Goal: Complete application form

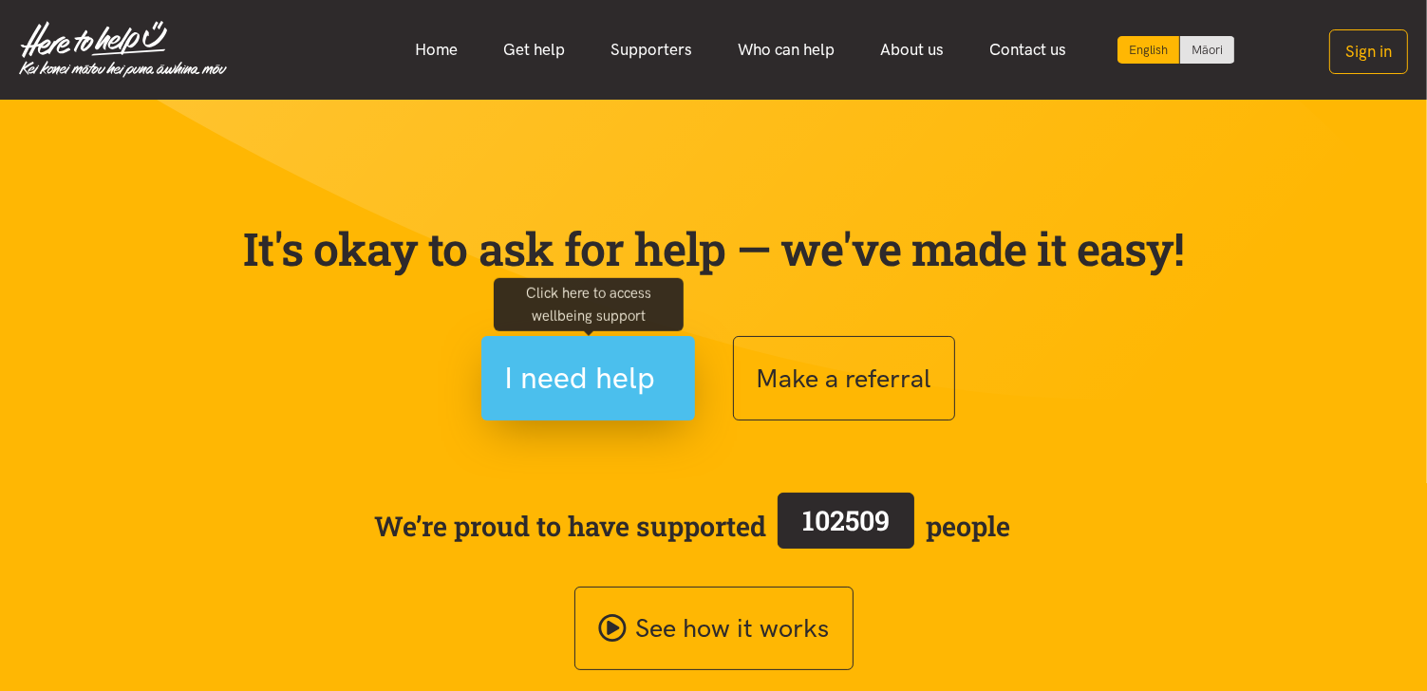
click at [616, 361] on span "I need help" at bounding box center [580, 378] width 151 height 48
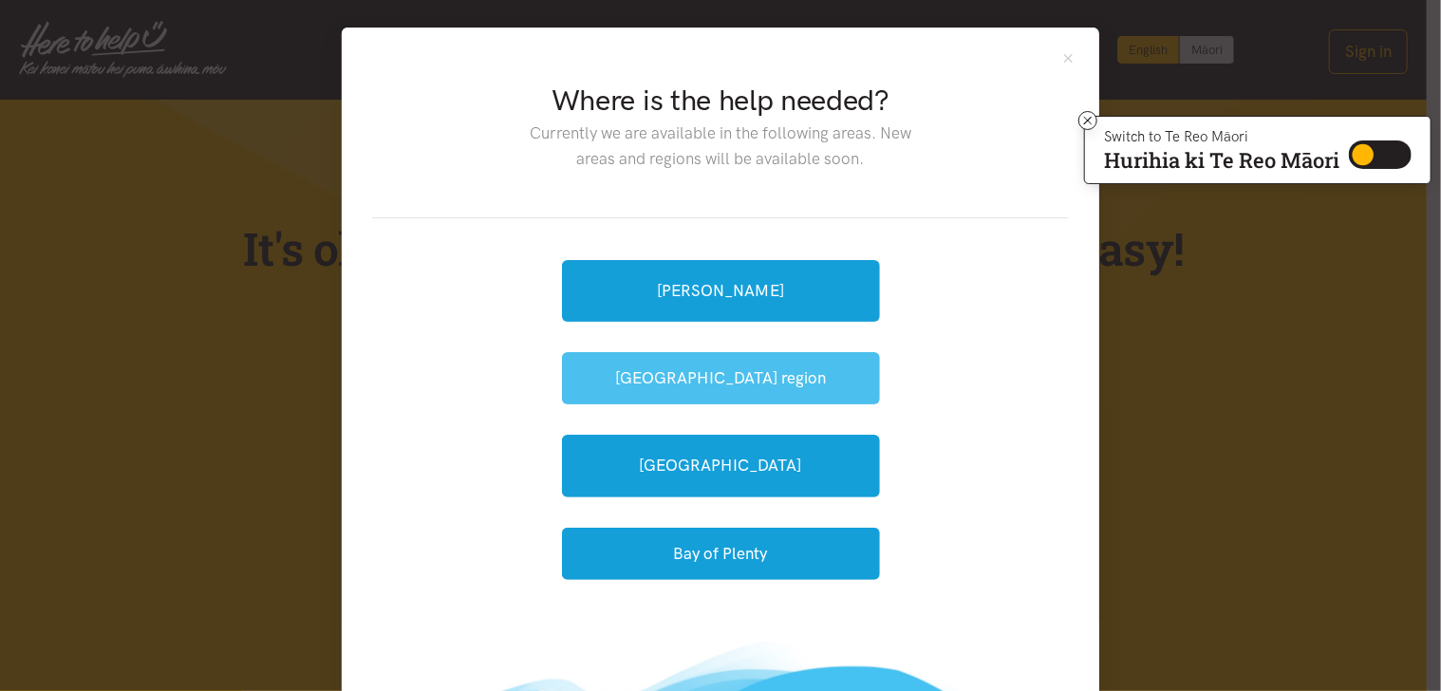
click at [707, 383] on button "[GEOGRAPHIC_DATA] region" at bounding box center [721, 378] width 318 height 52
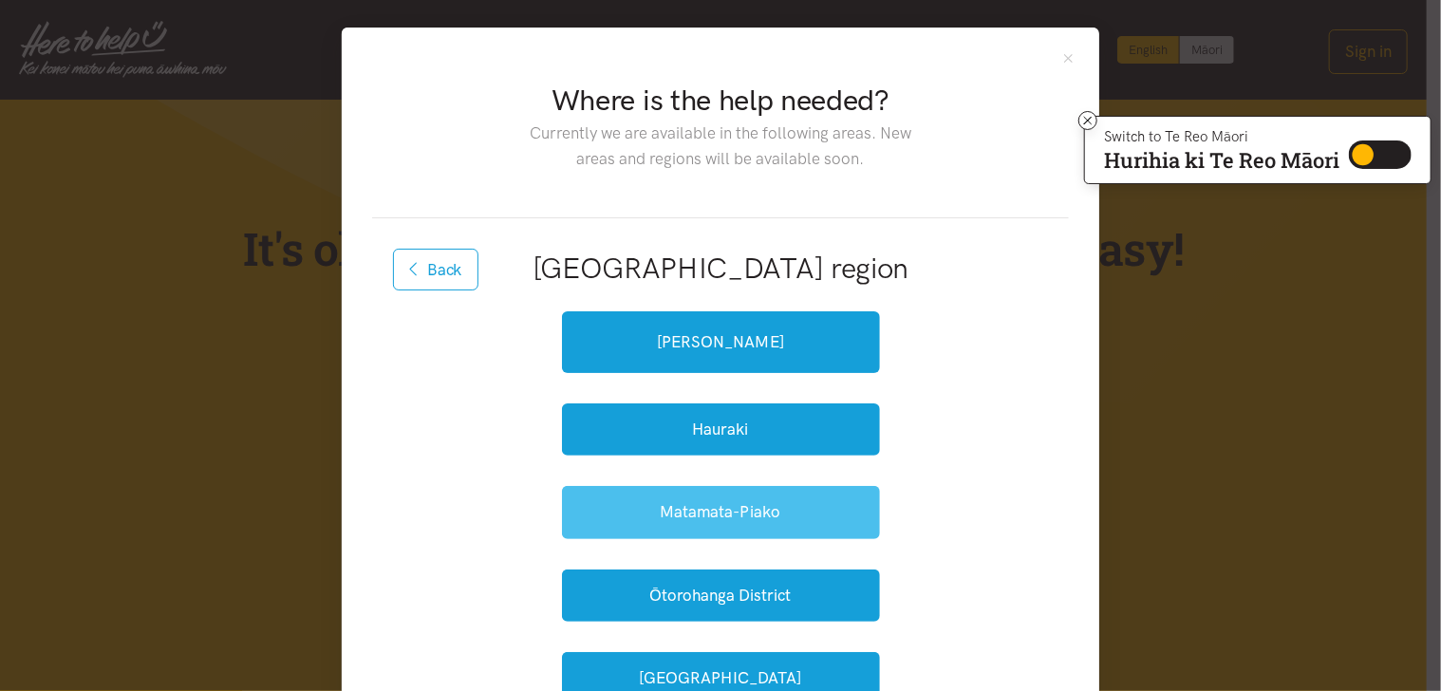
click at [722, 516] on button "Matamata-Piako" at bounding box center [721, 512] width 318 height 52
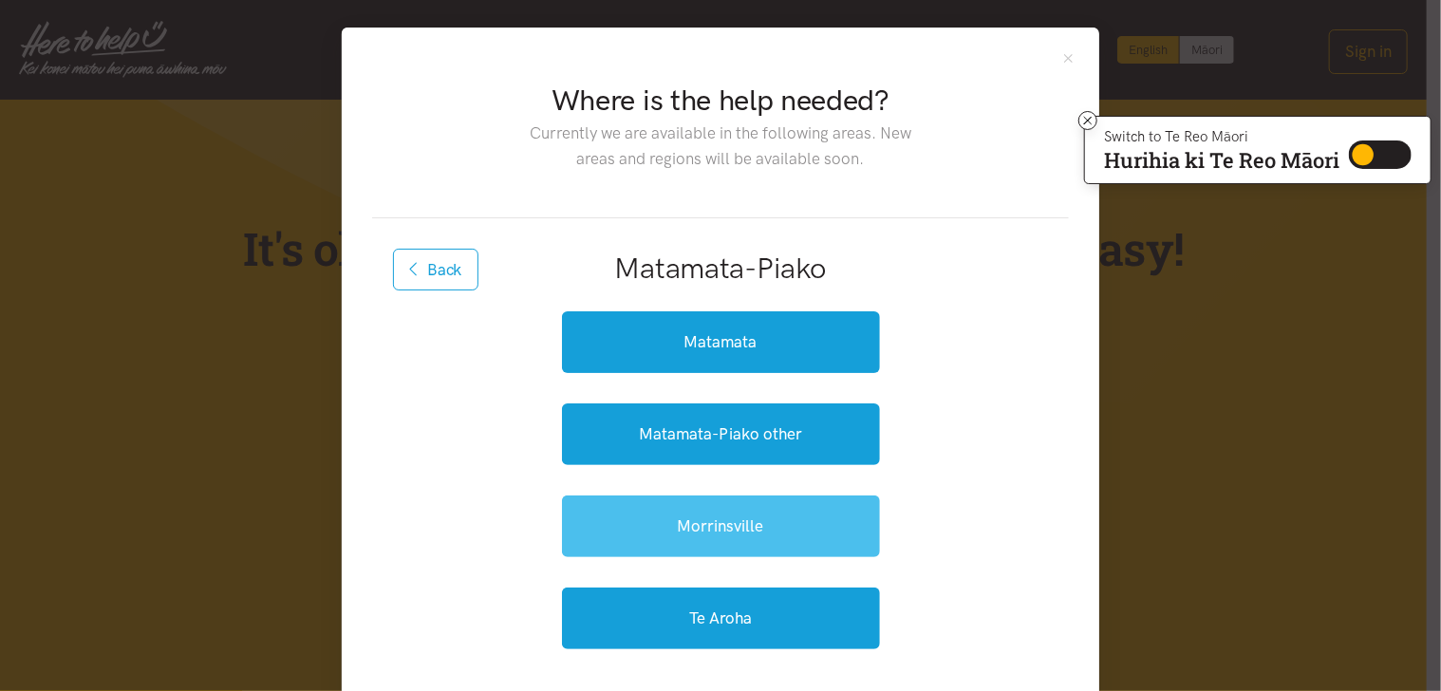
click at [710, 523] on link "Morrinsville" at bounding box center [721, 527] width 318 height 62
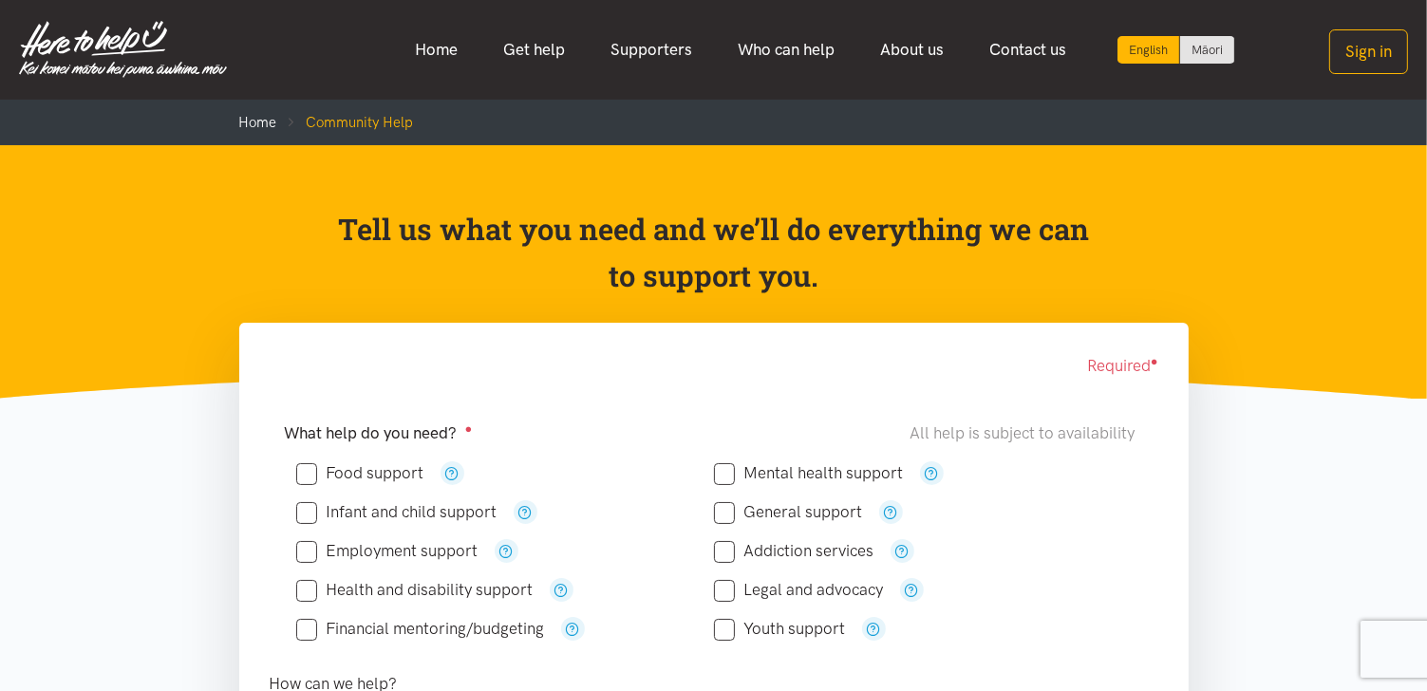
click at [319, 471] on input "Food support" at bounding box center [360, 473] width 128 height 16
checkbox input "true"
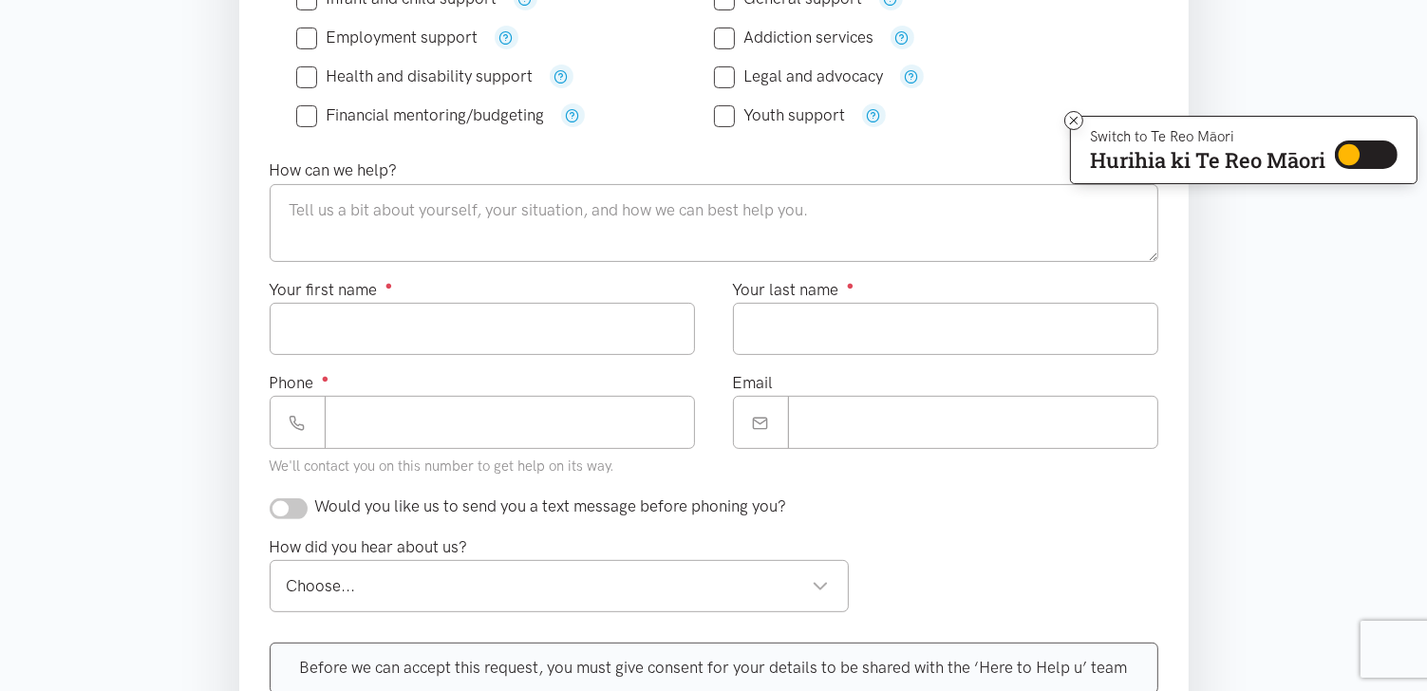
scroll to position [494, 0]
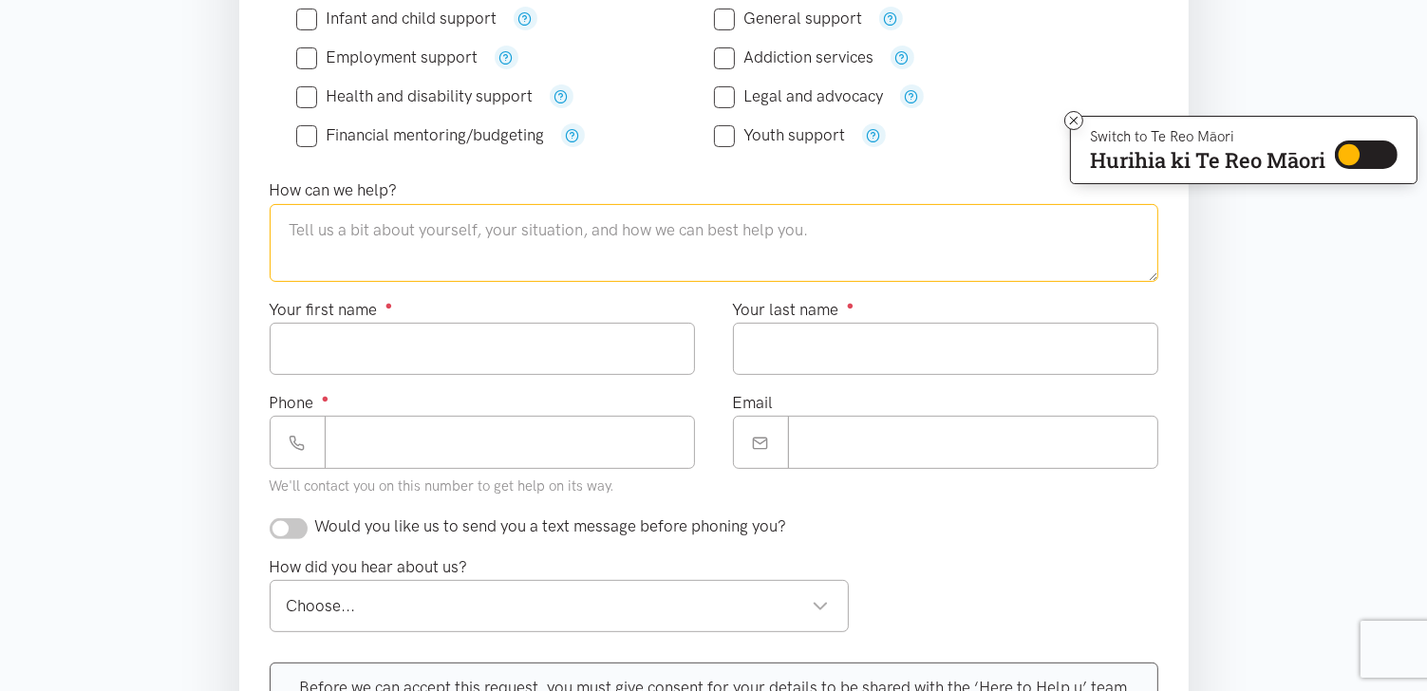
click at [404, 235] on textarea at bounding box center [714, 243] width 889 height 78
type textarea "Currently navigating complex pregnancy in and out of hospital low income and ne…"
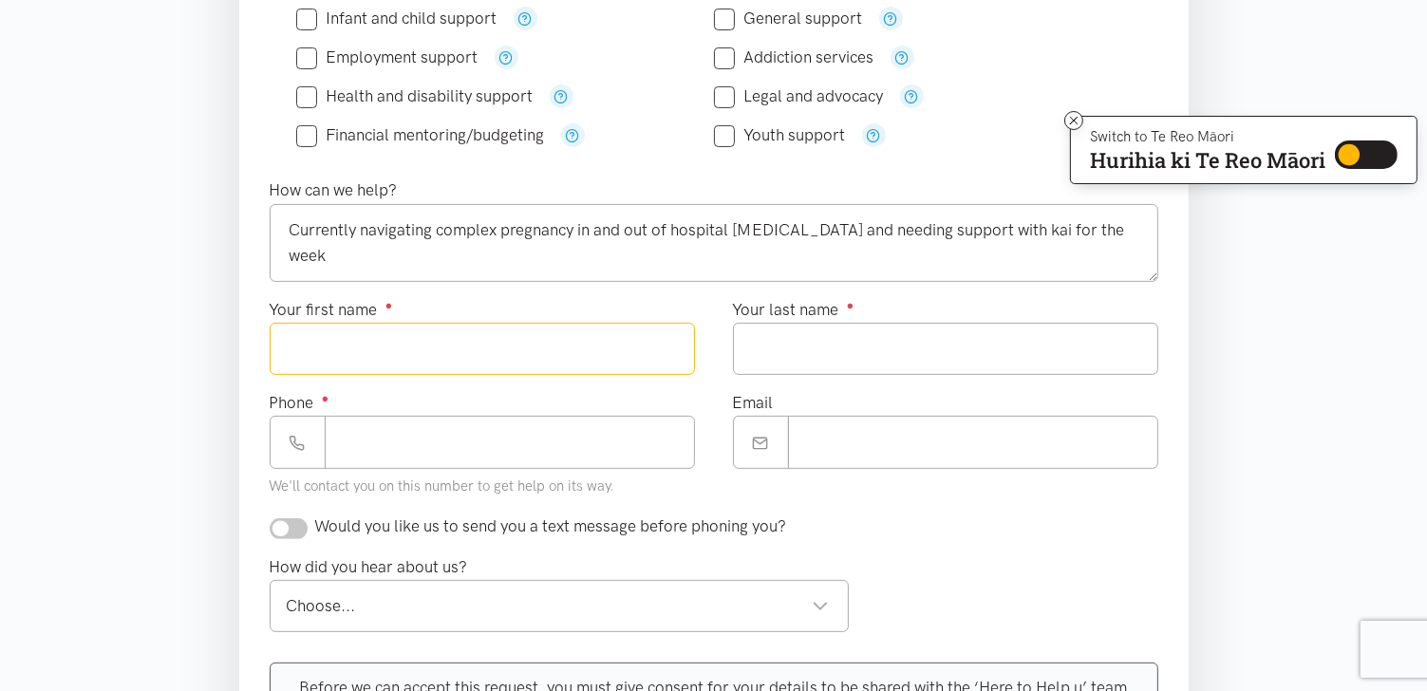
click at [336, 340] on input "Your first name ●" at bounding box center [482, 349] width 425 height 52
type input "******"
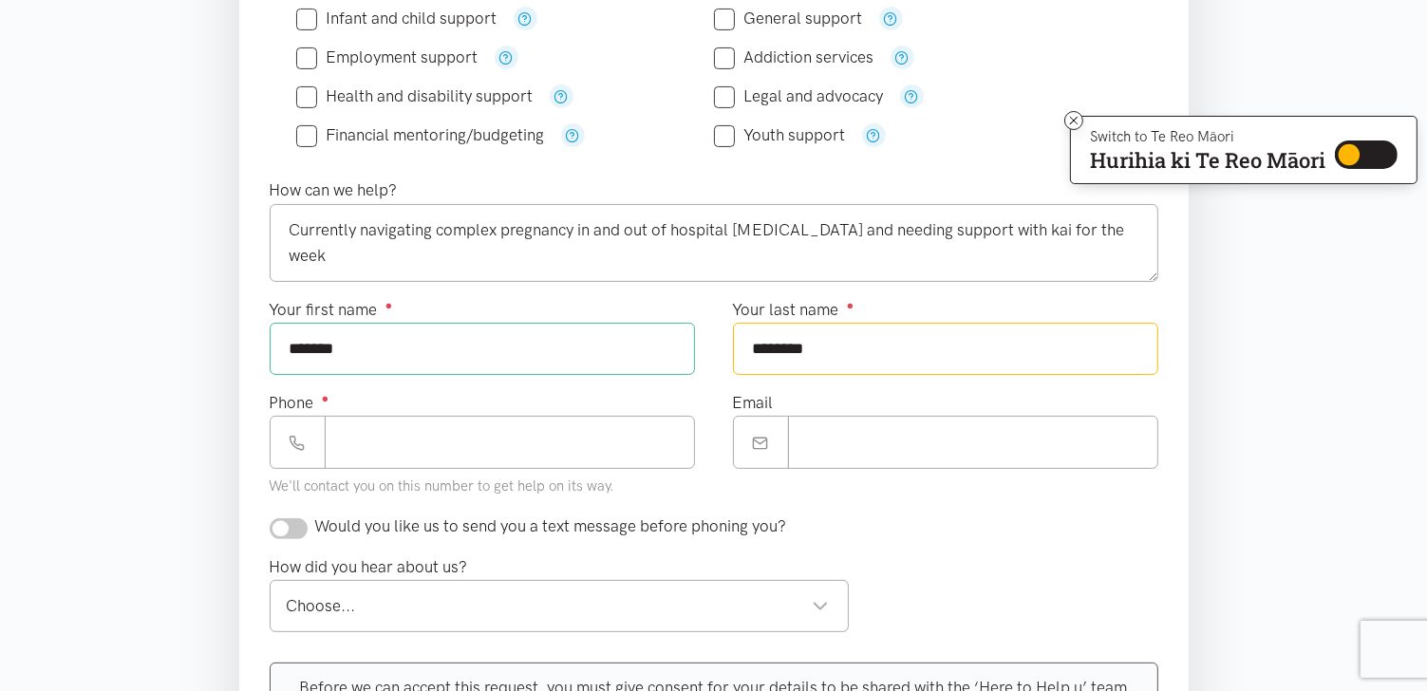
type input "********"
click at [351, 432] on input "Phone ●" at bounding box center [510, 442] width 370 height 52
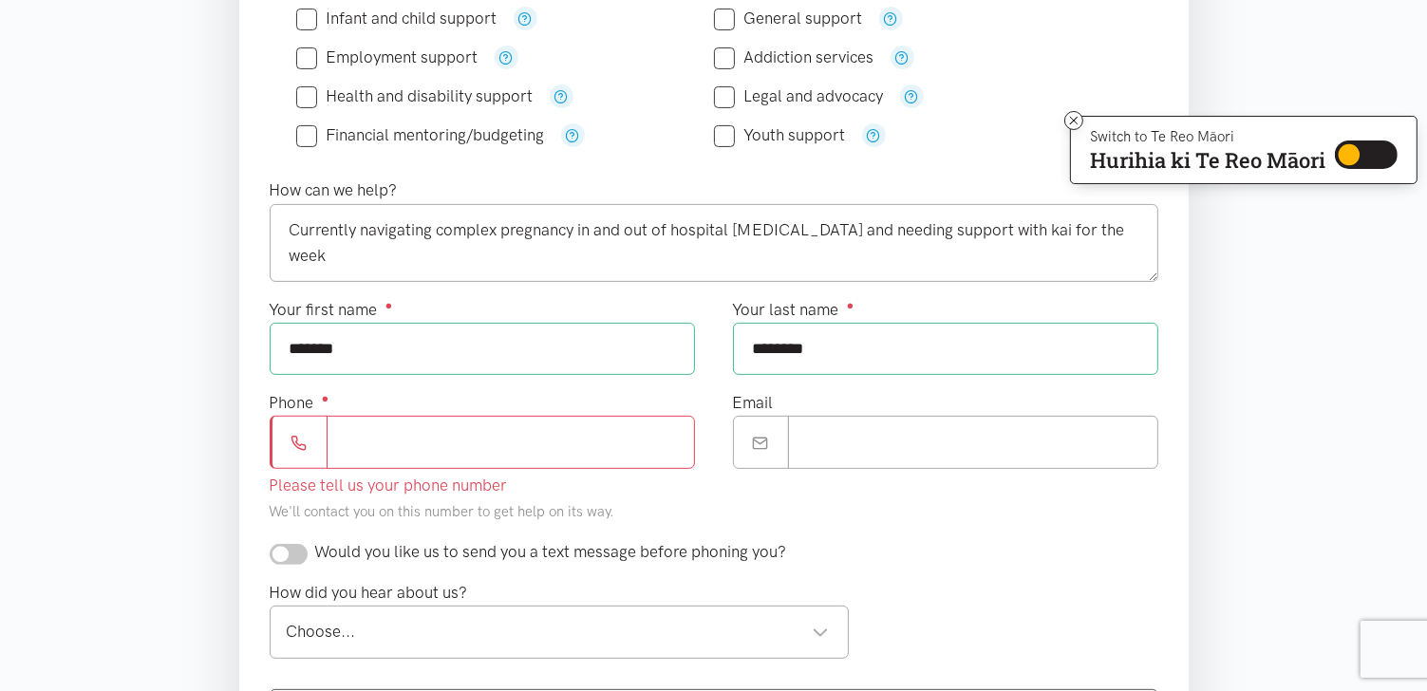
paste input "**********"
type input "**********"
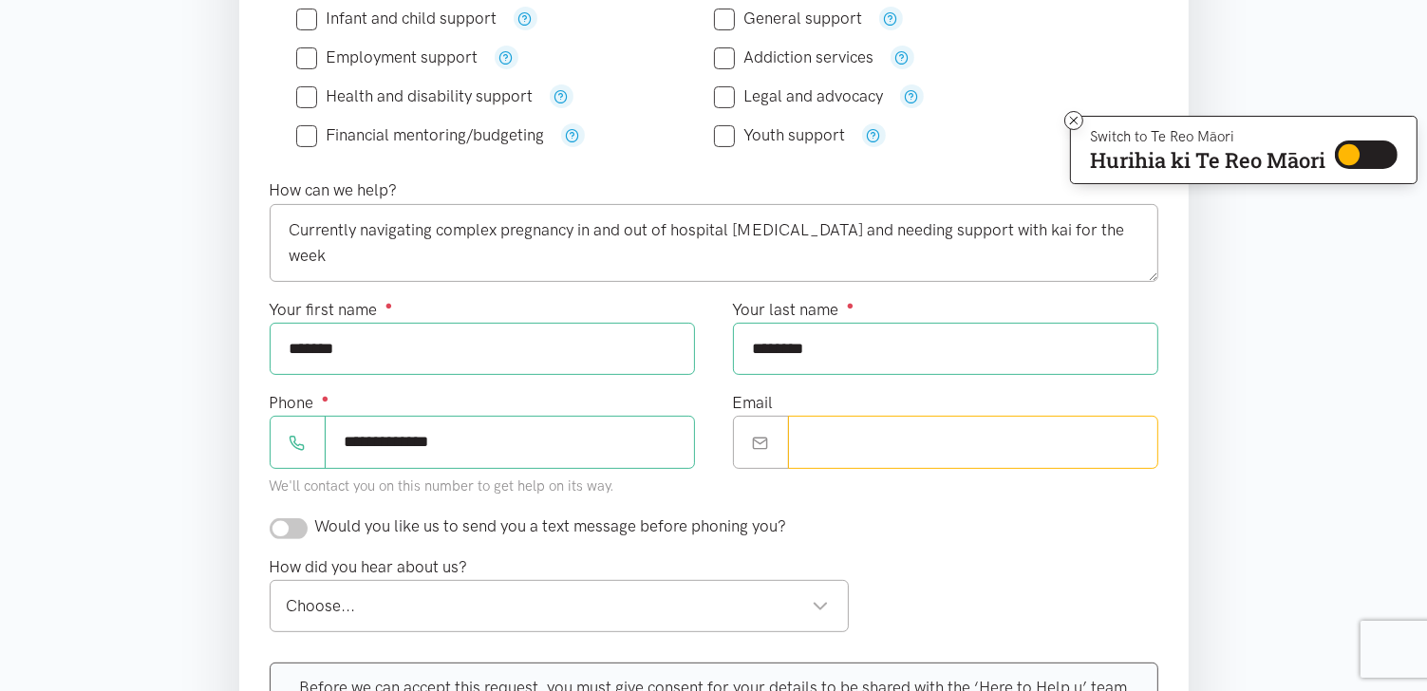
click at [820, 439] on input "Email" at bounding box center [973, 442] width 370 height 52
type input "**********"
click at [388, 609] on div "Choose..." at bounding box center [558, 606] width 543 height 26
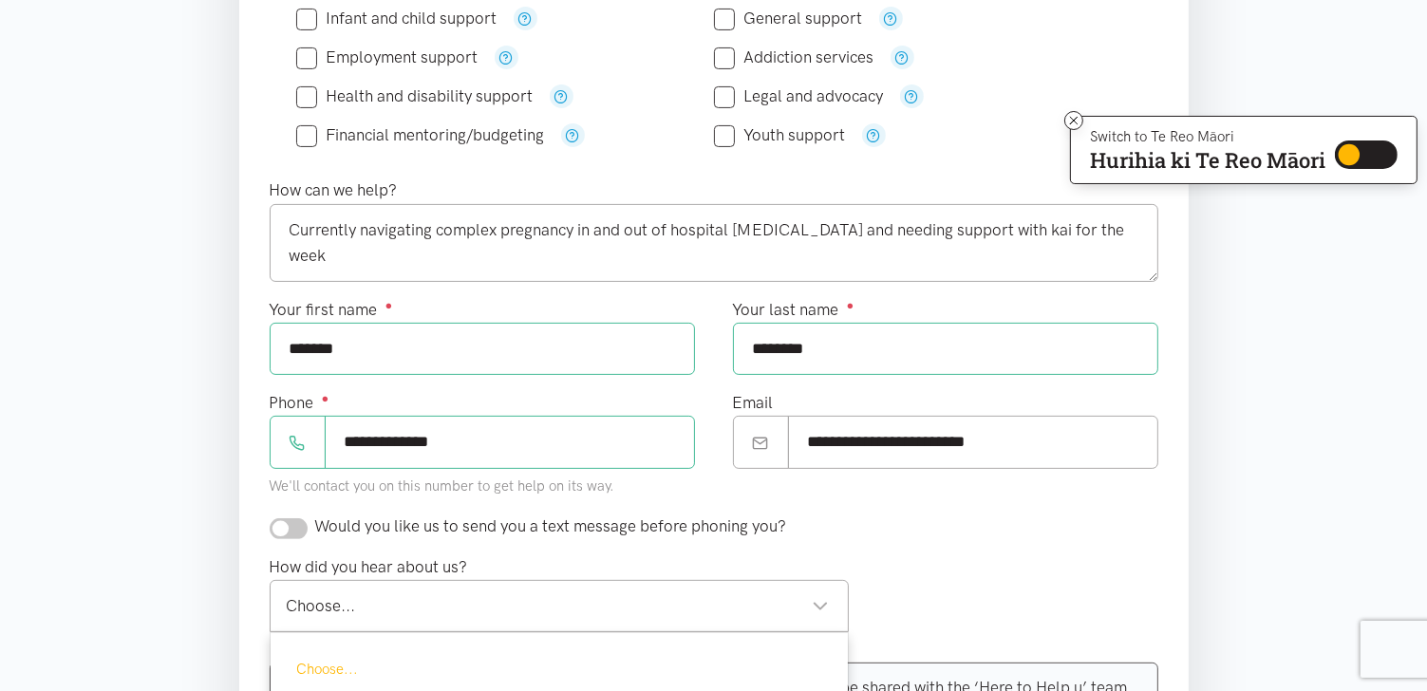
drag, startPoint x: 388, startPoint y: 609, endPoint x: 991, endPoint y: 535, distance: 607.5
click at [991, 535] on form "Required ● What help do you need? ● All help is subject to availability Food su…" at bounding box center [714, 353] width 889 height 989
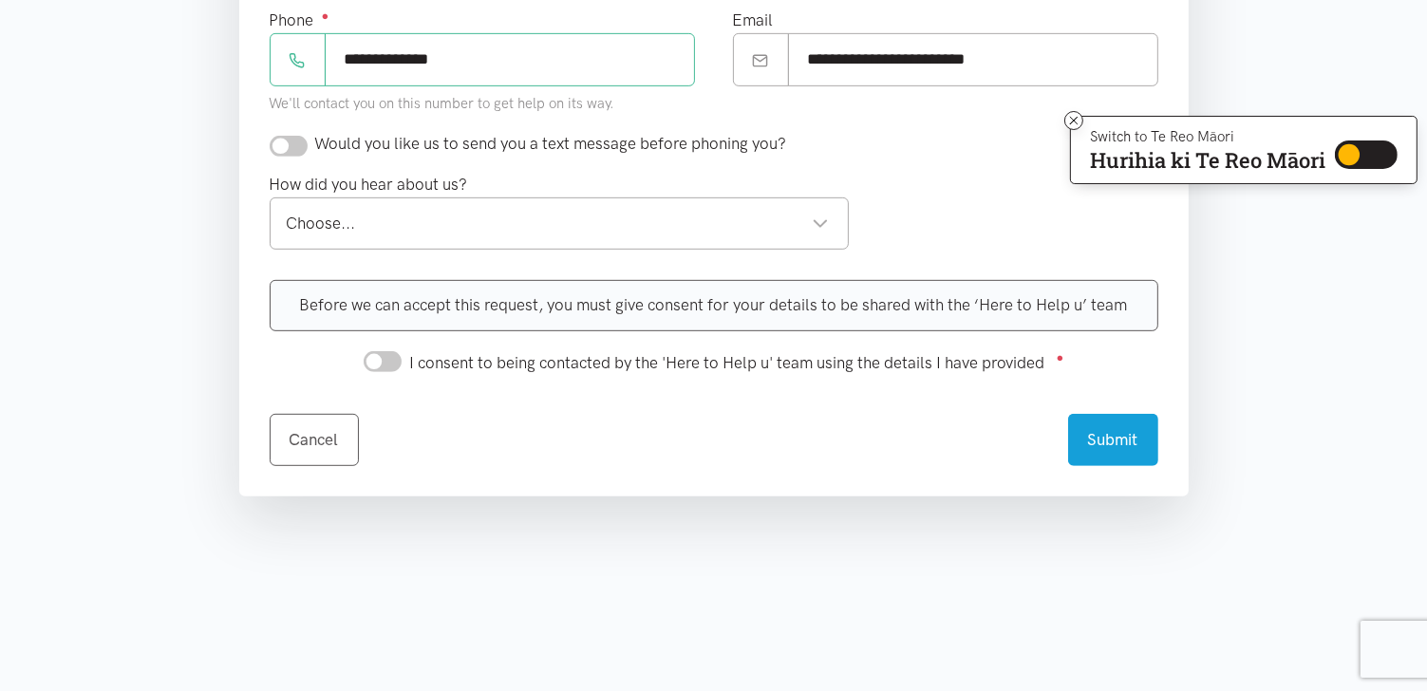
scroll to position [879, 0]
click at [819, 215] on div "Choose..." at bounding box center [558, 221] width 543 height 26
click at [403, 353] on div "I consent to being contacted by the 'Here to Help u' team using the details I h…" at bounding box center [714, 358] width 701 height 29
click at [396, 349] on input "I consent to being contacted by the 'Here to Help u' team using the details I h…" at bounding box center [383, 358] width 38 height 21
checkbox input "true"
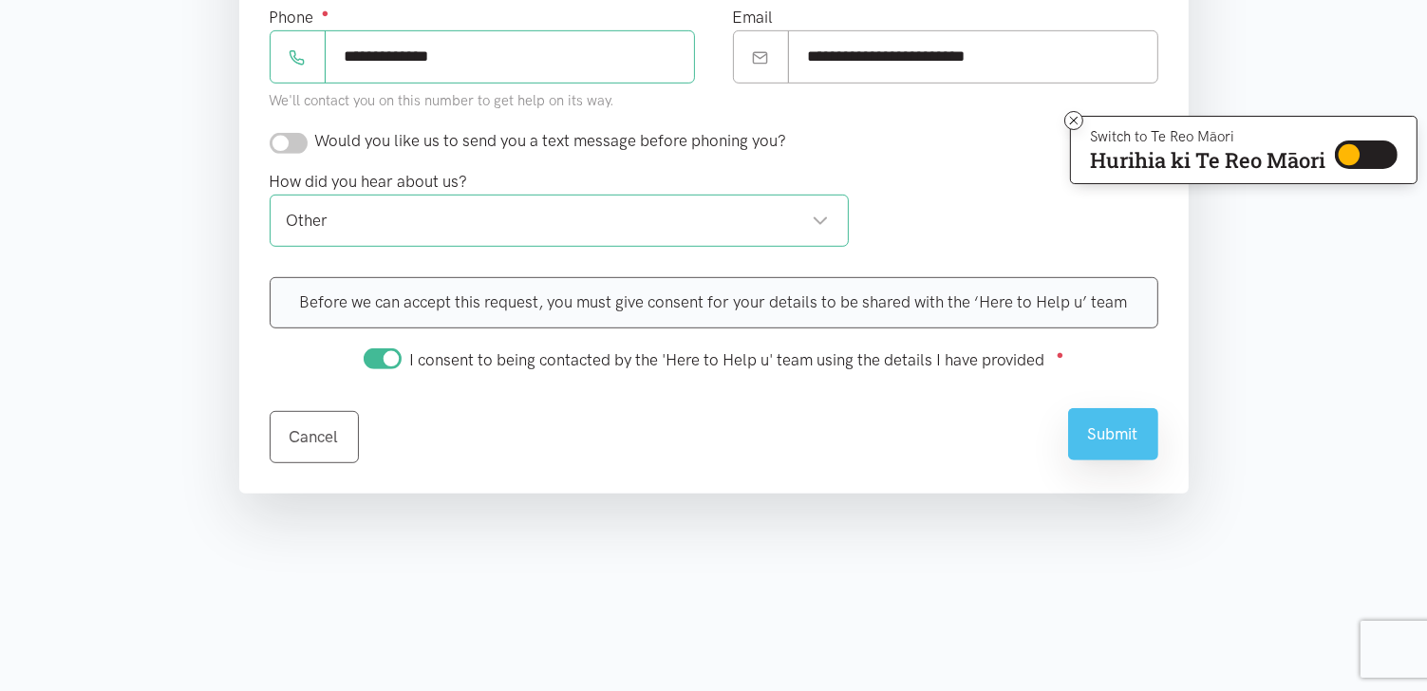
click at [1100, 430] on button "Submit" at bounding box center [1113, 434] width 90 height 52
